Goal: Task Accomplishment & Management: Use online tool/utility

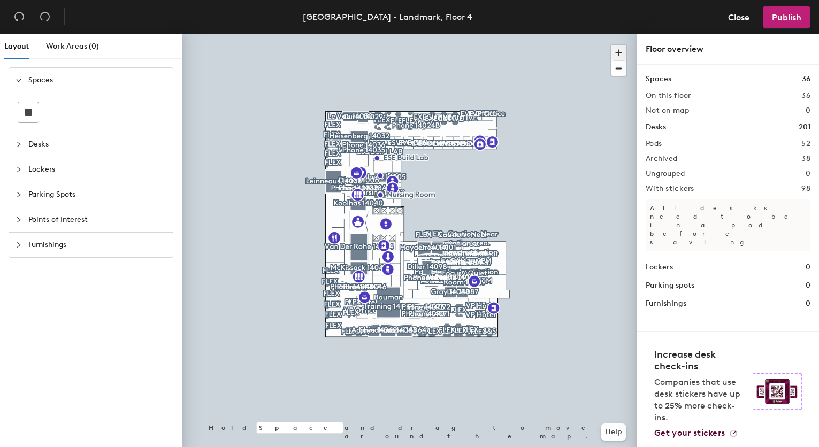
click at [618, 52] on span "button" at bounding box center [619, 53] width 16 height 16
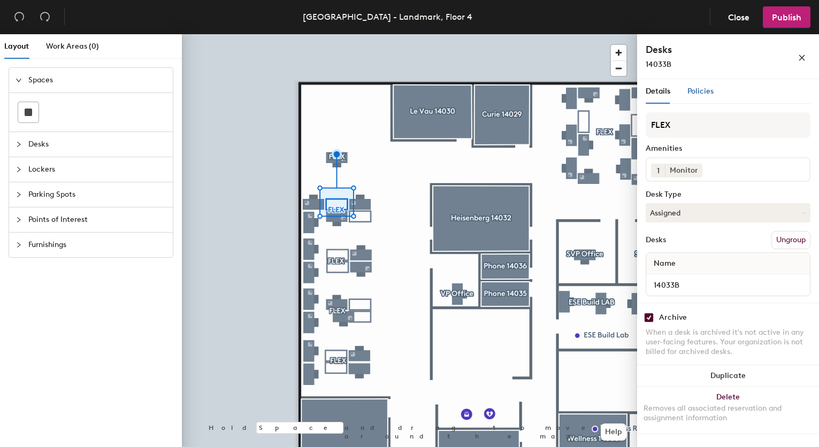
click at [702, 93] on span "Policies" at bounding box center [700, 91] width 26 height 9
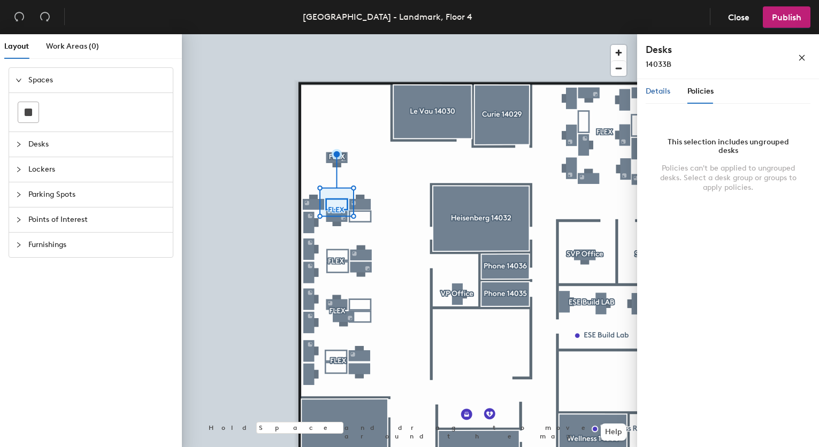
click at [654, 91] on span "Details" at bounding box center [658, 91] width 25 height 9
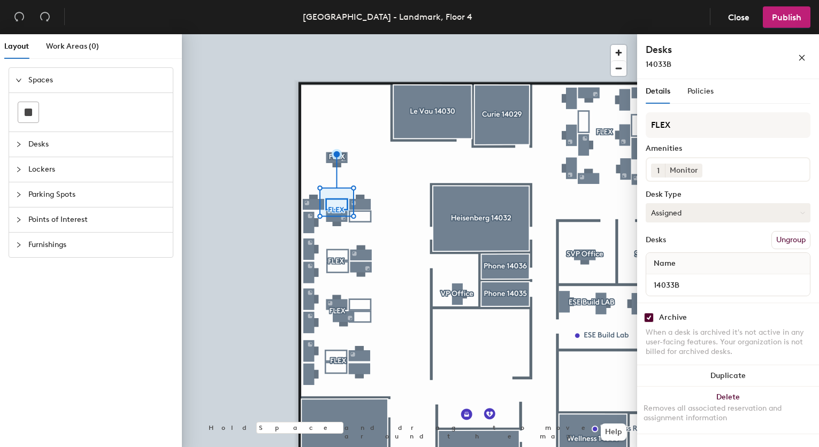
click at [730, 215] on button "Assigned" at bounding box center [728, 212] width 165 height 19
click at [670, 280] on div "Hoteled" at bounding box center [699, 278] width 107 height 16
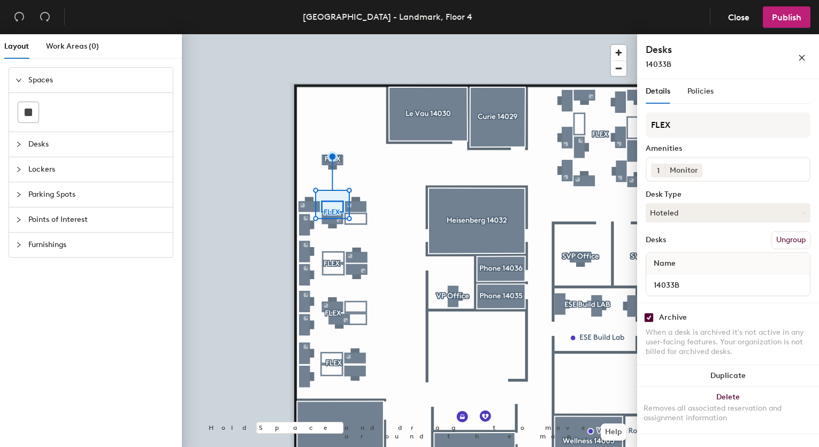
click at [40, 144] on span "Desks" at bounding box center [97, 144] width 138 height 25
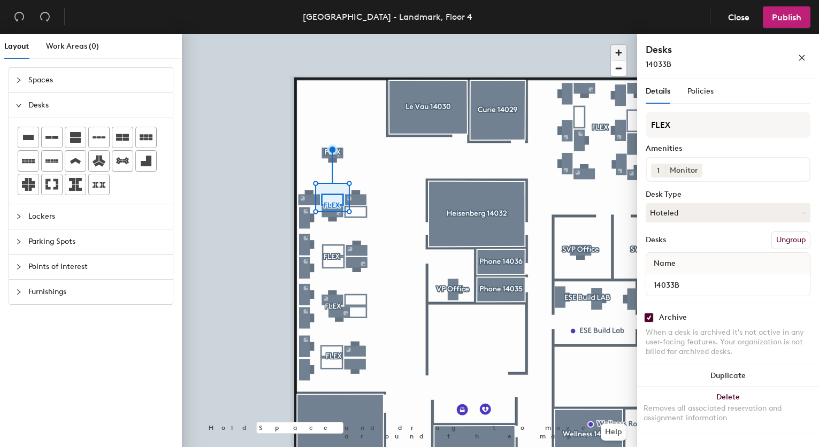
click at [618, 51] on span "button" at bounding box center [619, 53] width 16 height 16
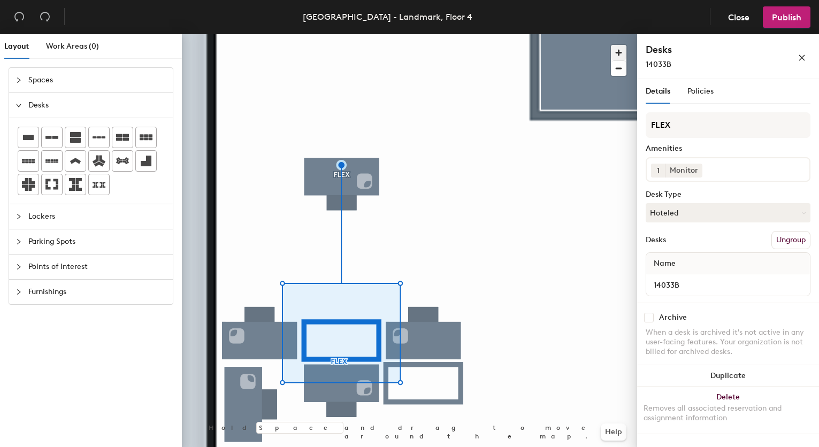
checkbox input "false"
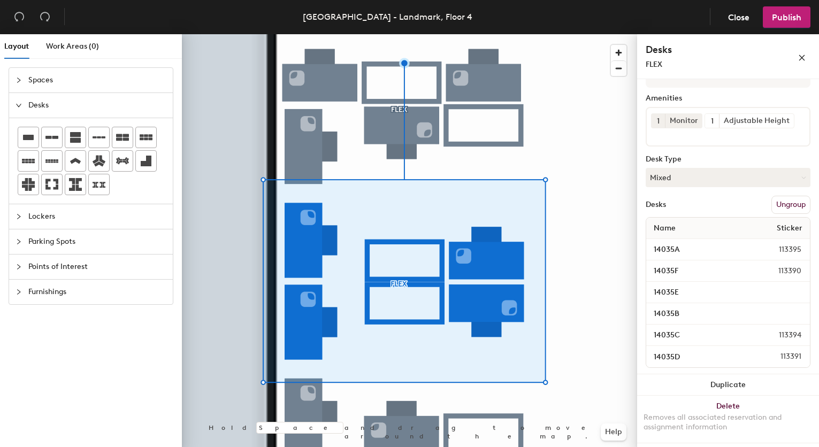
scroll to position [83, 0]
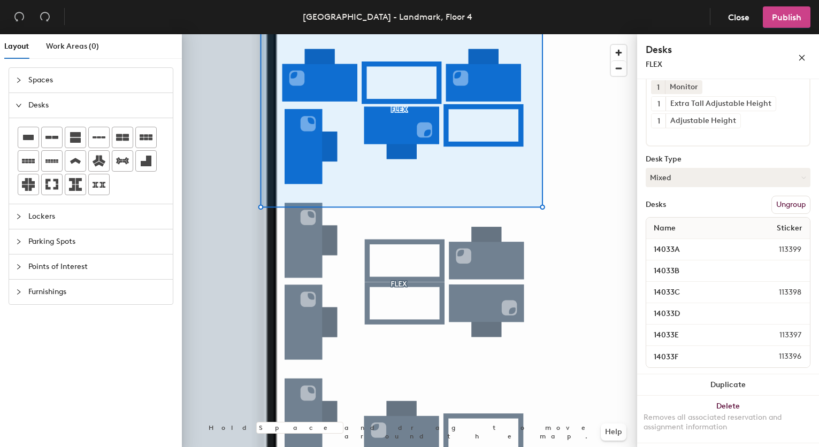
click at [781, 25] on button "Publish" at bounding box center [787, 16] width 48 height 21
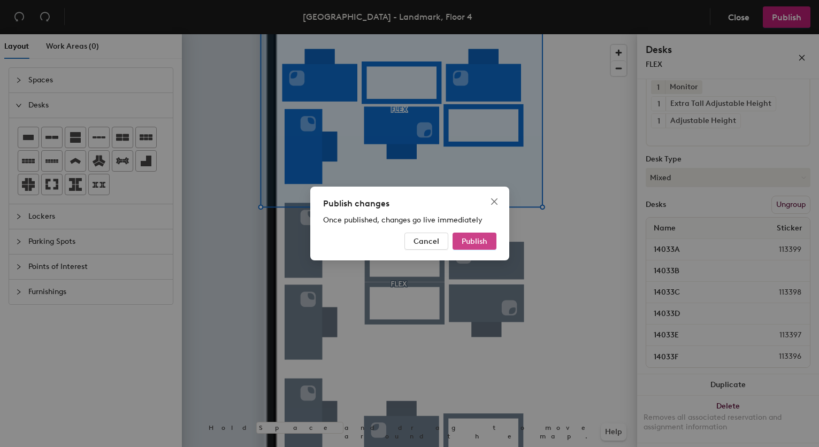
click at [483, 238] on span "Publish" at bounding box center [475, 241] width 26 height 9
